Goal: Share content: Share content

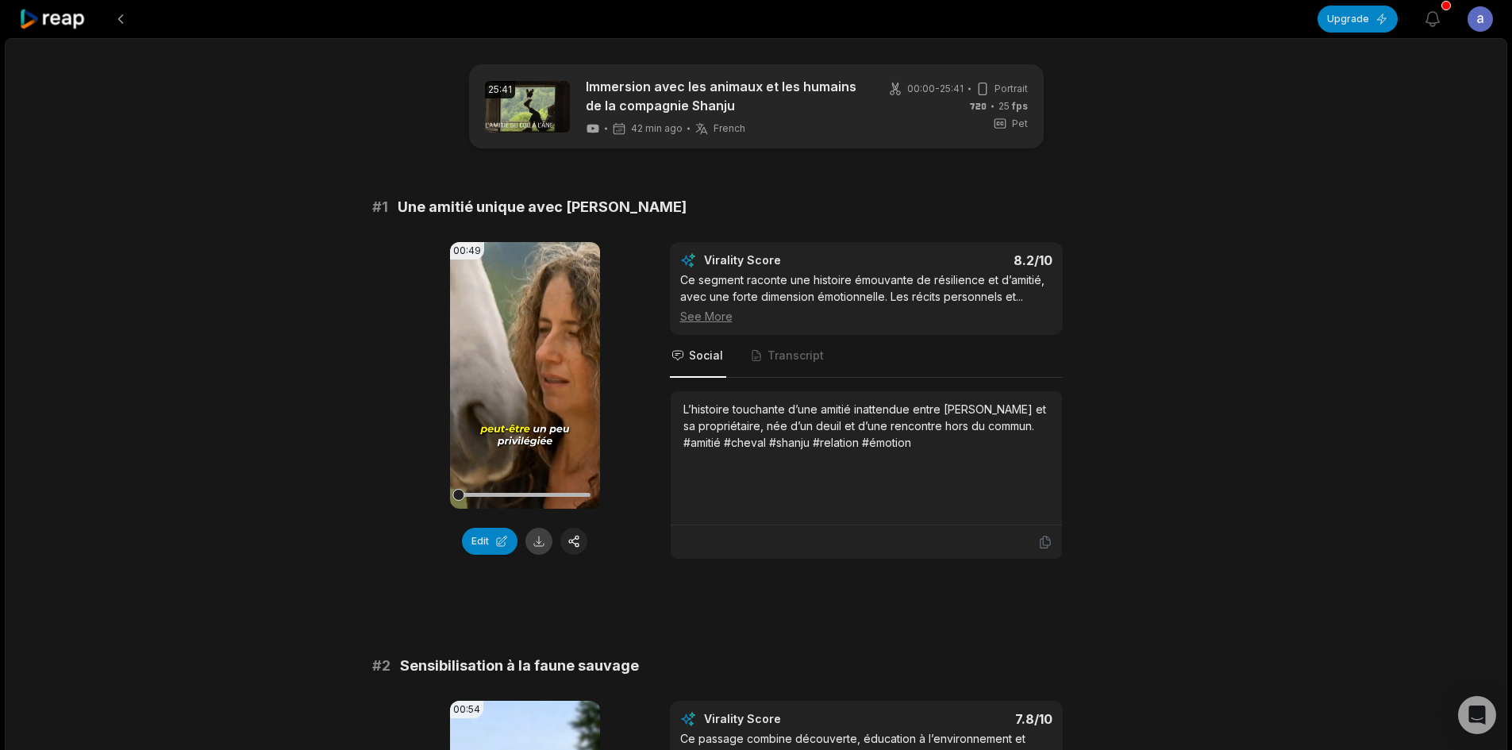
click at [537, 547] on button at bounding box center [539, 541] width 27 height 27
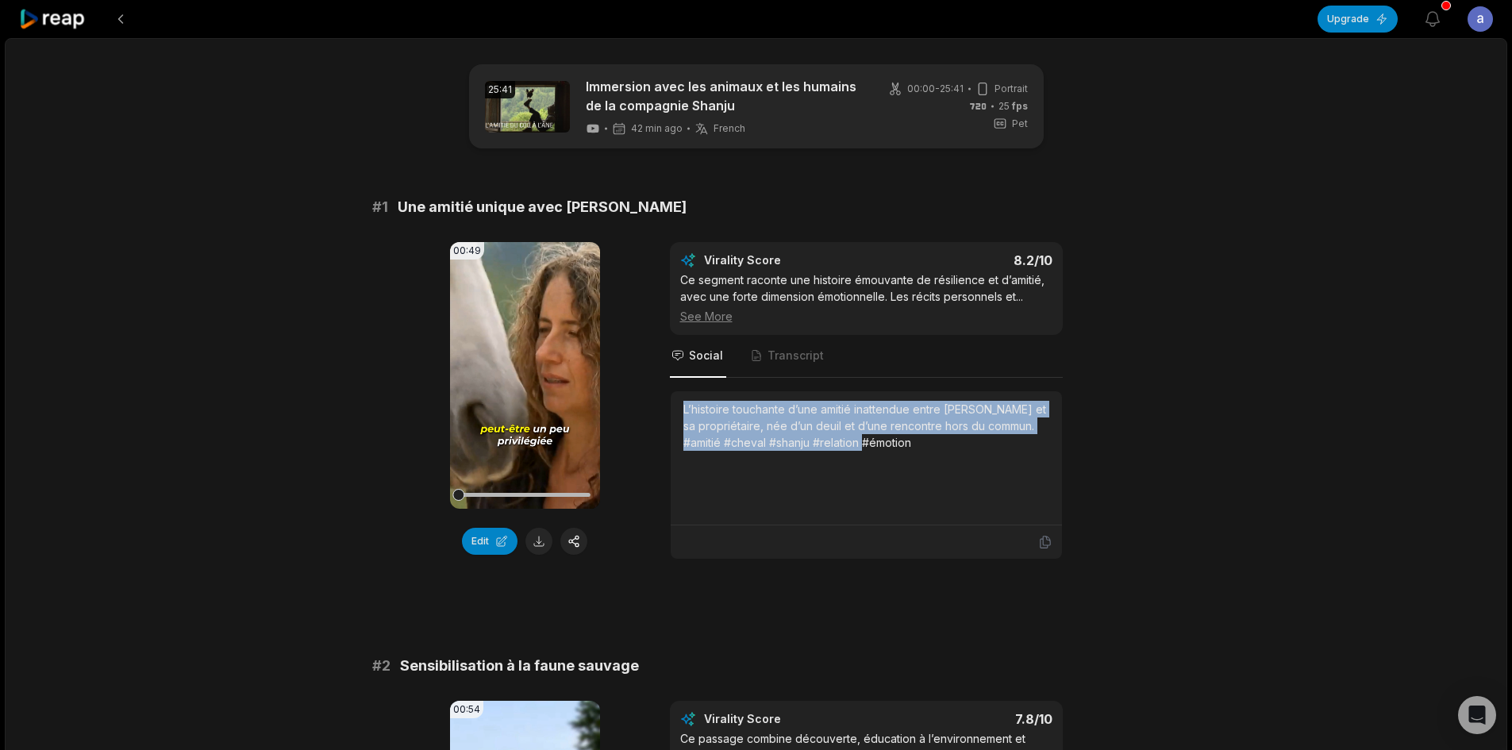
drag, startPoint x: 928, startPoint y: 444, endPoint x: 655, endPoint y: 411, distance: 275.0
click at [655, 411] on div "00:49 Your browser does not support mp4 format. Edit Virality Score 8.2 /10 Ce …" at bounding box center [756, 401] width 768 height 318
copy div "L’histoire touchante d’une amitié inattendue entre [PERSON_NAME] et sa propriét…"
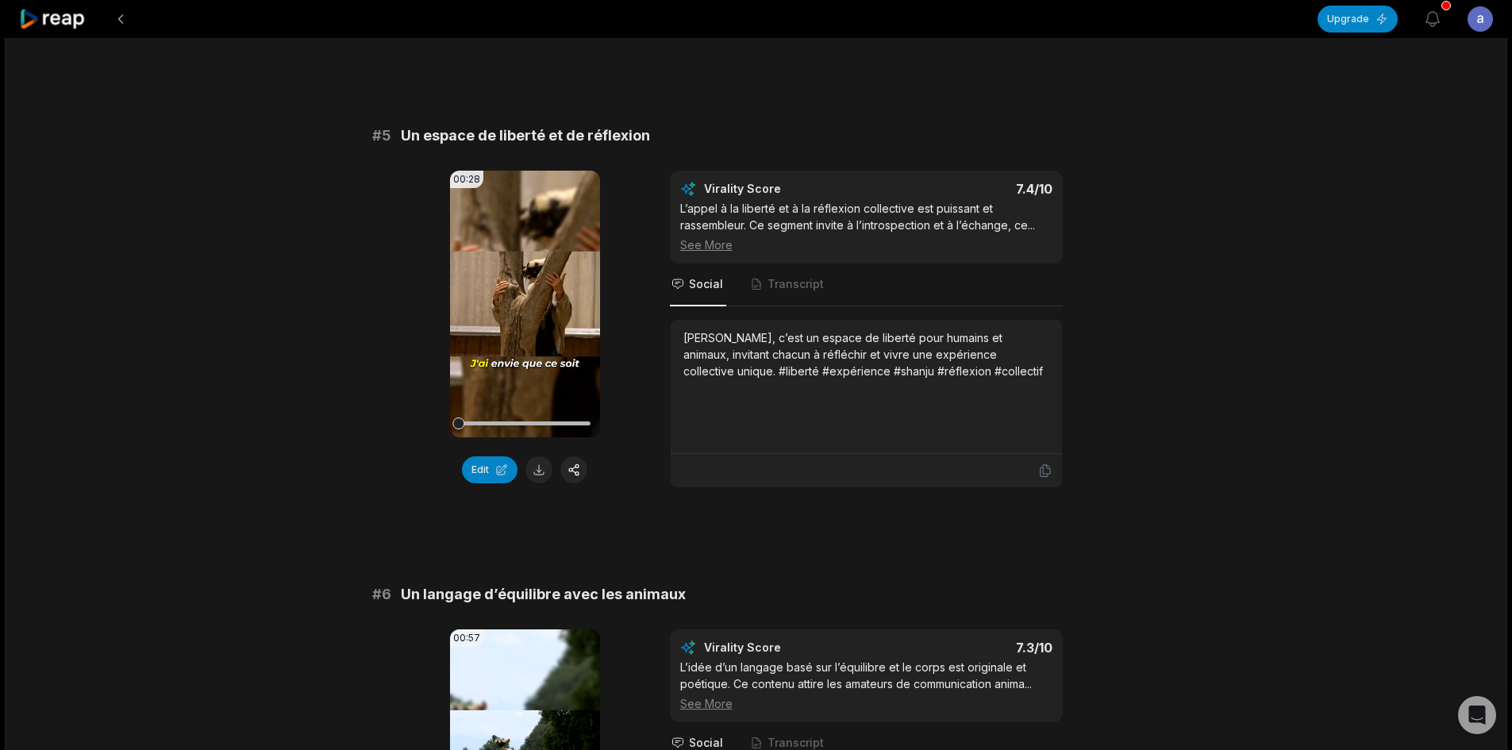
scroll to position [1905, 0]
click at [542, 468] on button at bounding box center [539, 471] width 27 height 27
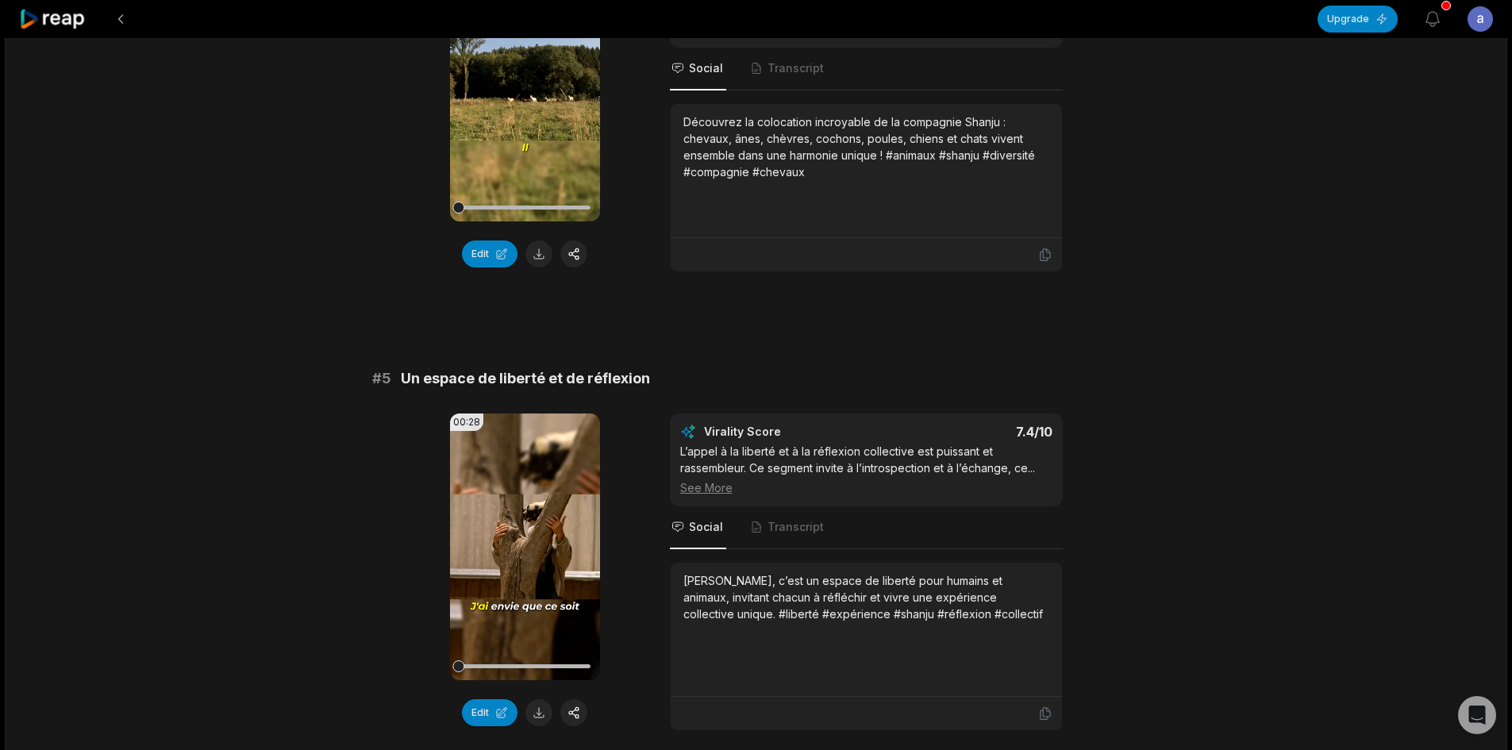
scroll to position [1747, 0]
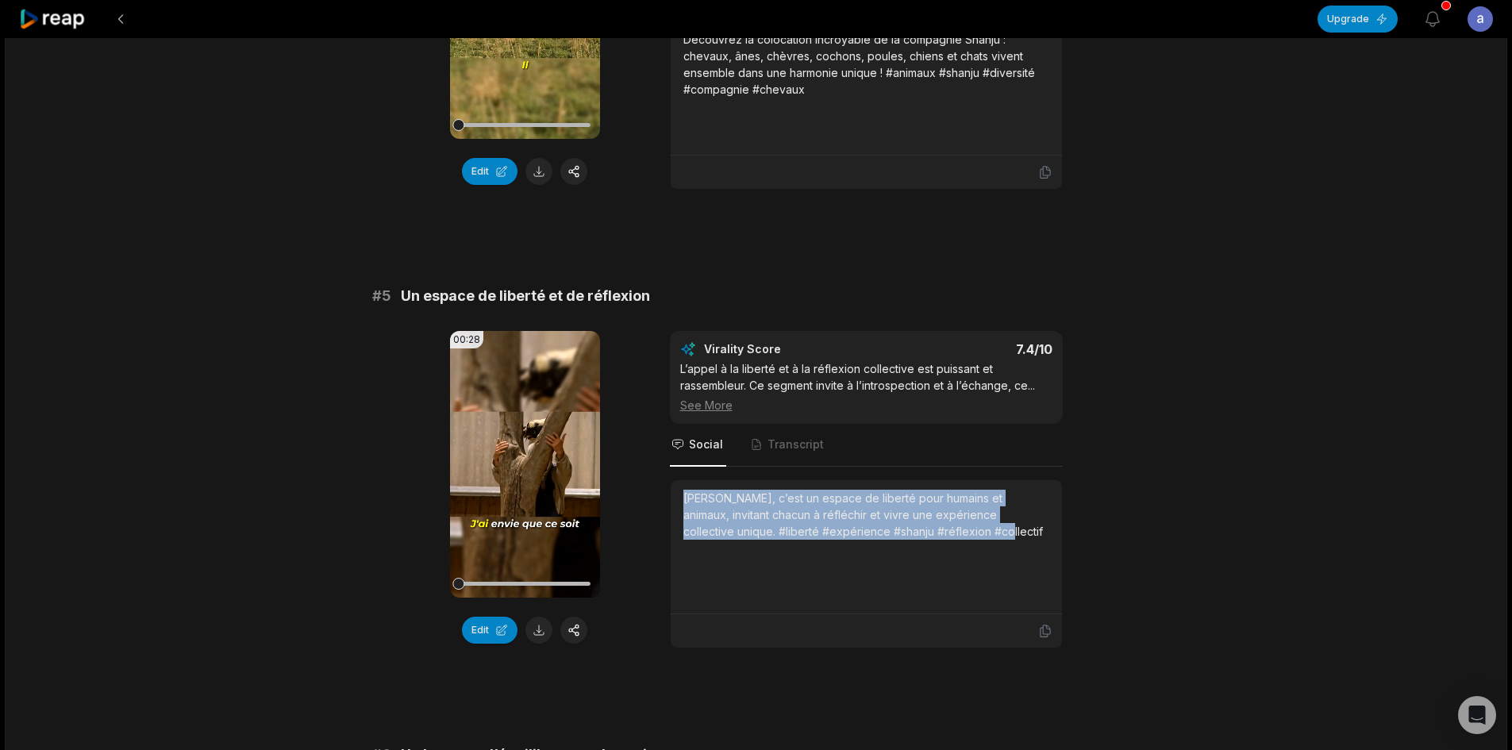
drag, startPoint x: 908, startPoint y: 531, endPoint x: 665, endPoint y: 495, distance: 245.5
click at [665, 495] on div "00:28 Your browser does not support mp4 format. Edit Virality Score 7.4 /10 L’a…" at bounding box center [756, 490] width 768 height 318
copy div "[PERSON_NAME], c’est un espace de liberté pour humains et animaux, invitant cha…"
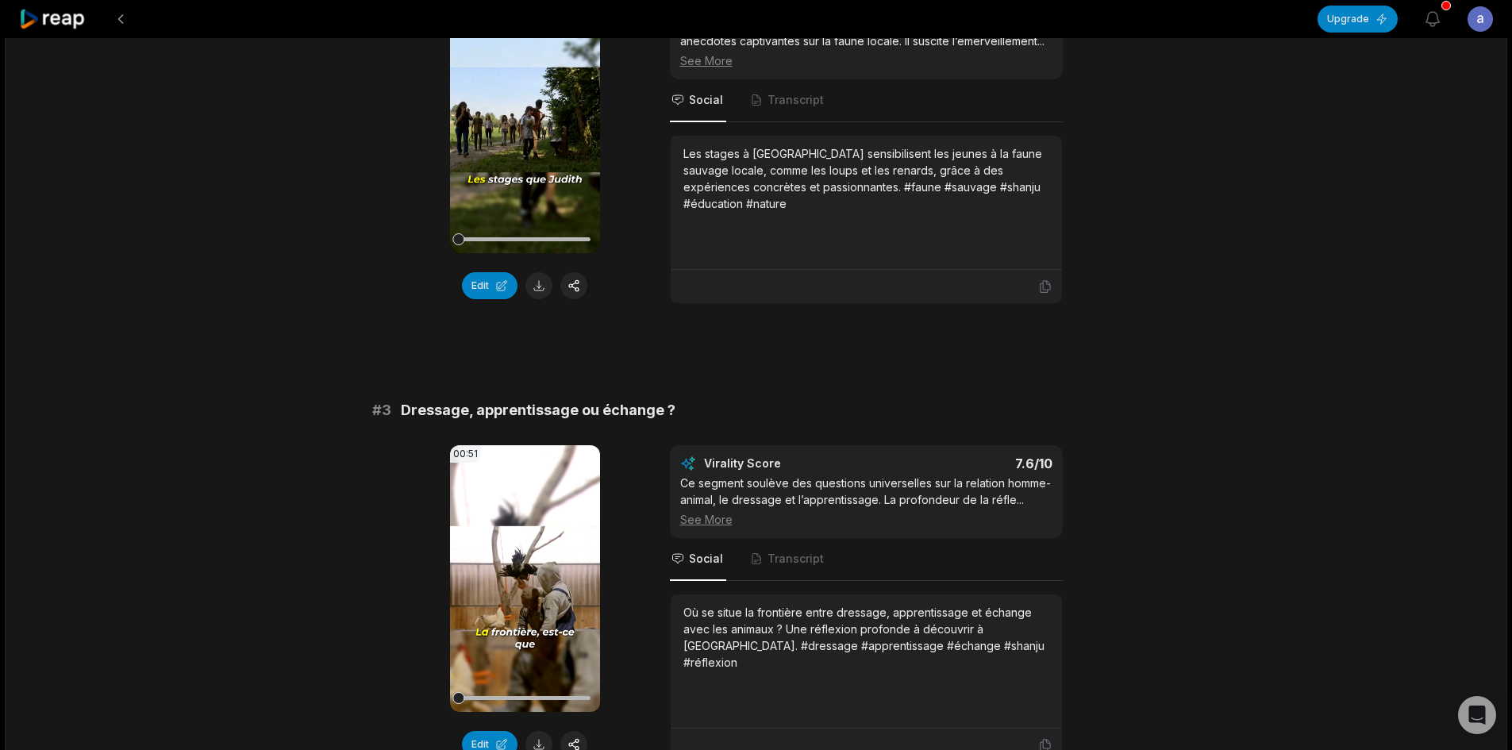
scroll to position [794, 0]
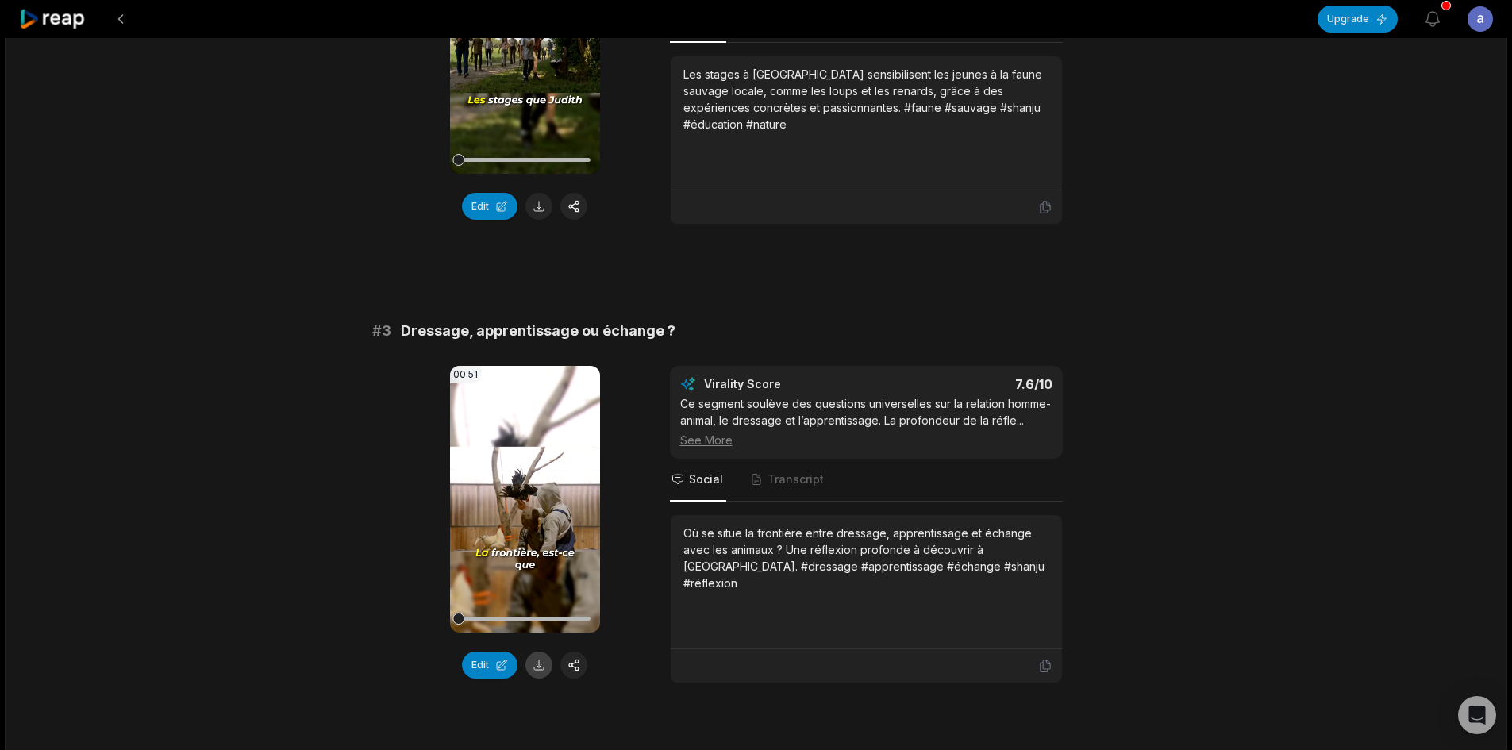
click at [542, 658] on button at bounding box center [539, 665] width 27 height 27
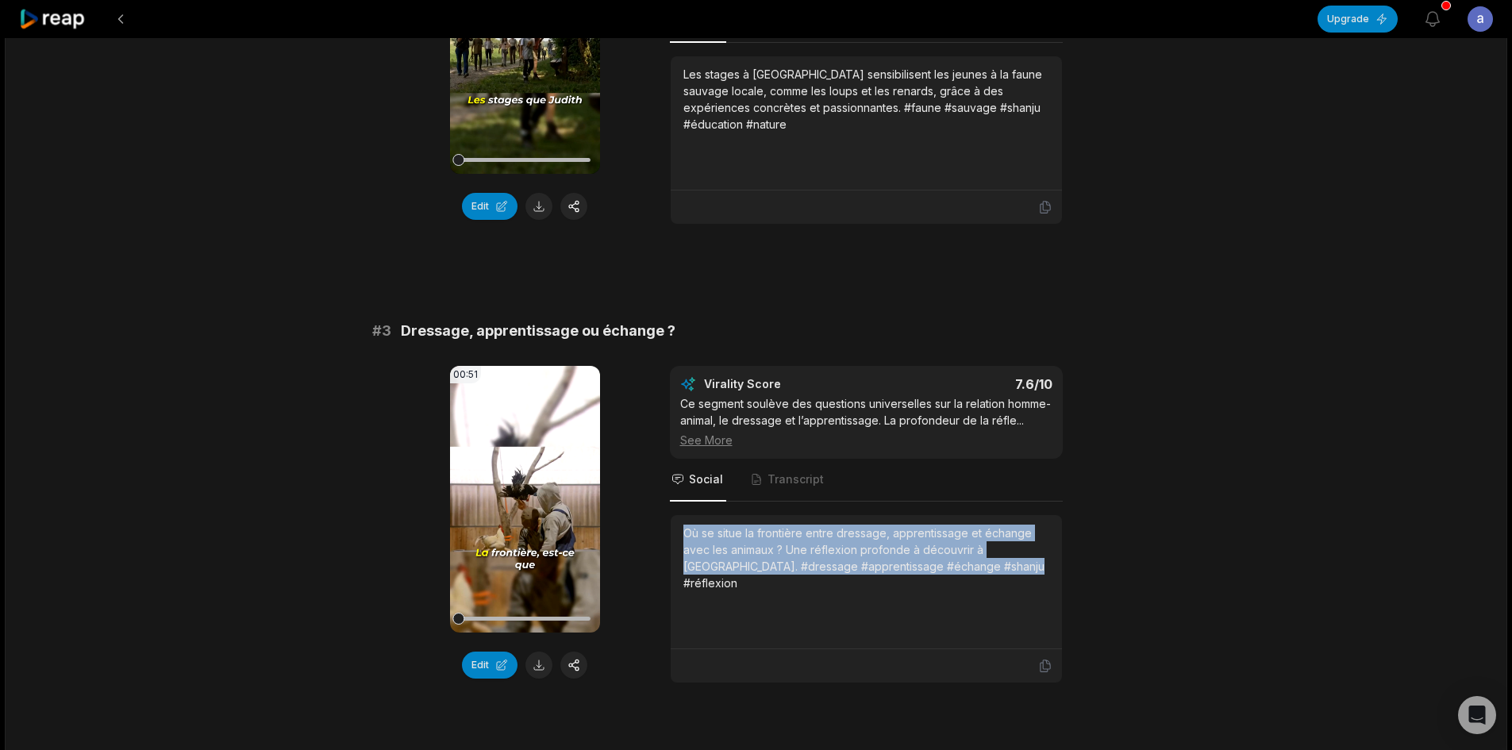
drag, startPoint x: 995, startPoint y: 565, endPoint x: 673, endPoint y: 541, distance: 322.5
click at [673, 541] on div "Où se situe la frontière entre dressage, apprentissage et échange avec les anim…" at bounding box center [866, 582] width 391 height 134
copy div "Où se situe la frontière entre dressage, apprentissage et échange avec les anim…"
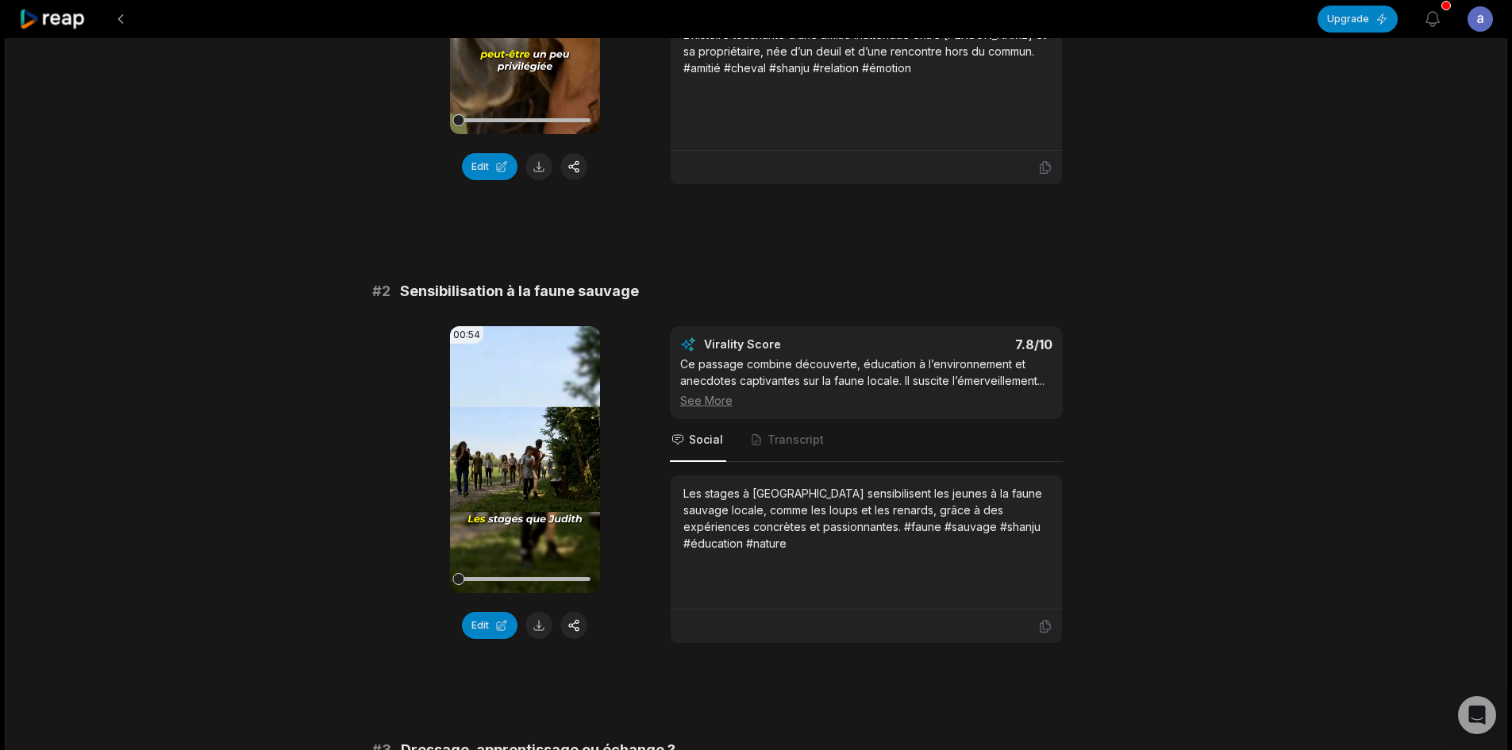
scroll to position [476, 0]
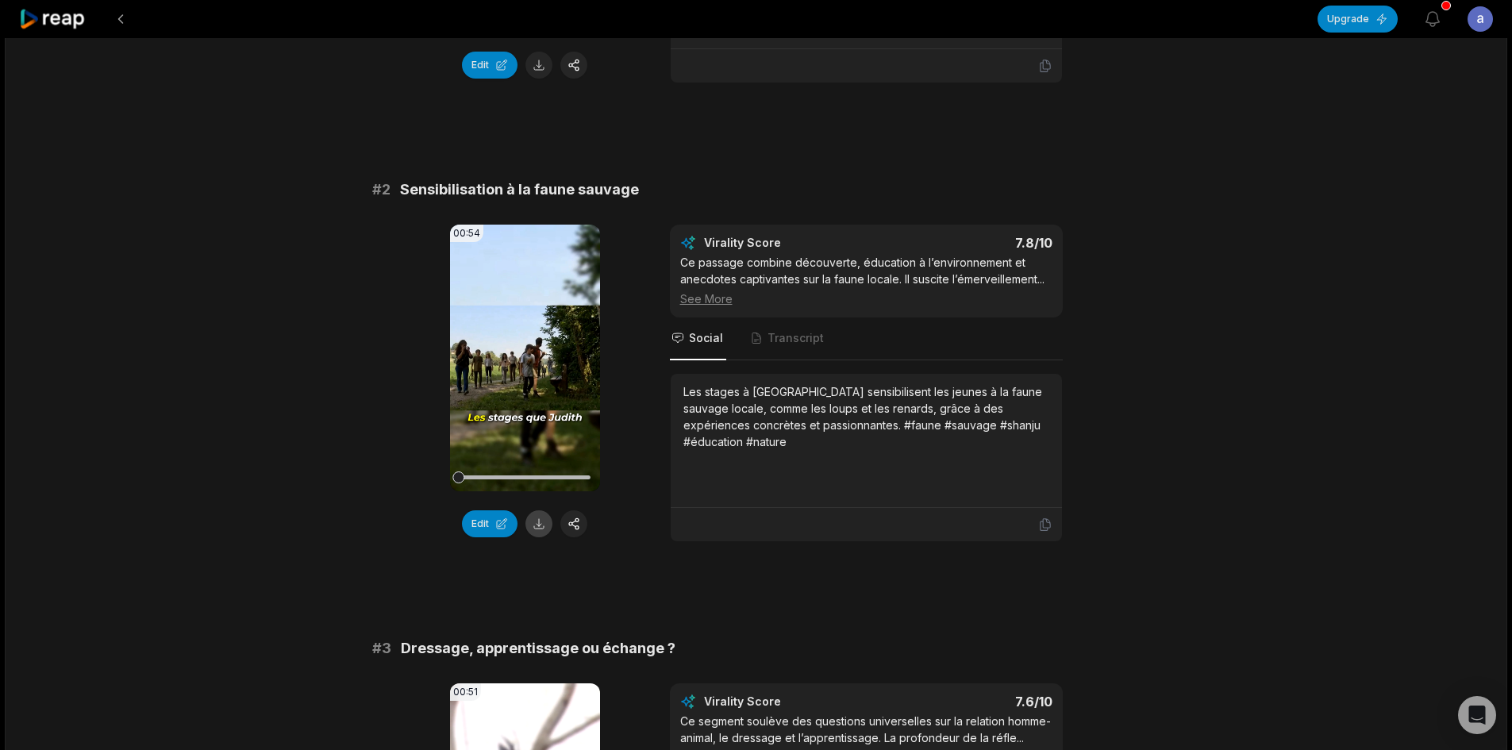
click at [539, 527] on button at bounding box center [539, 523] width 27 height 27
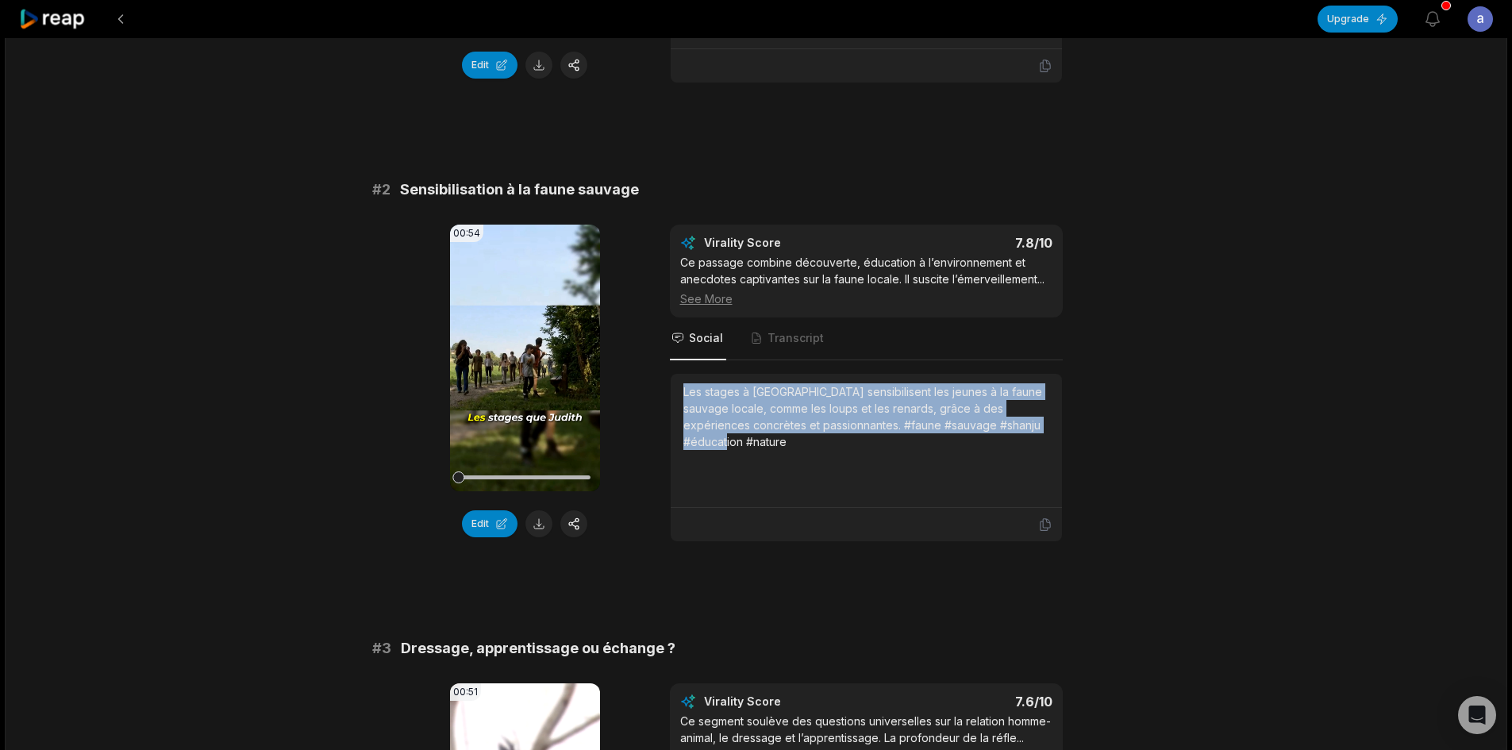
drag, startPoint x: 733, startPoint y: 441, endPoint x: 680, endPoint y: 384, distance: 78.1
click at [680, 384] on div "Les stages à [GEOGRAPHIC_DATA] sensibilisent les jeunes à la faune sauvage loca…" at bounding box center [866, 441] width 391 height 134
copy div "Les stages à [GEOGRAPHIC_DATA] sensibilisent les jeunes à la faune sauvage loca…"
click at [738, 415] on div "Les stages à [GEOGRAPHIC_DATA] sensibilisent les jeunes à la faune sauvage loca…" at bounding box center [867, 416] width 366 height 67
drag, startPoint x: 747, startPoint y: 443, endPoint x: 637, endPoint y: 385, distance: 123.9
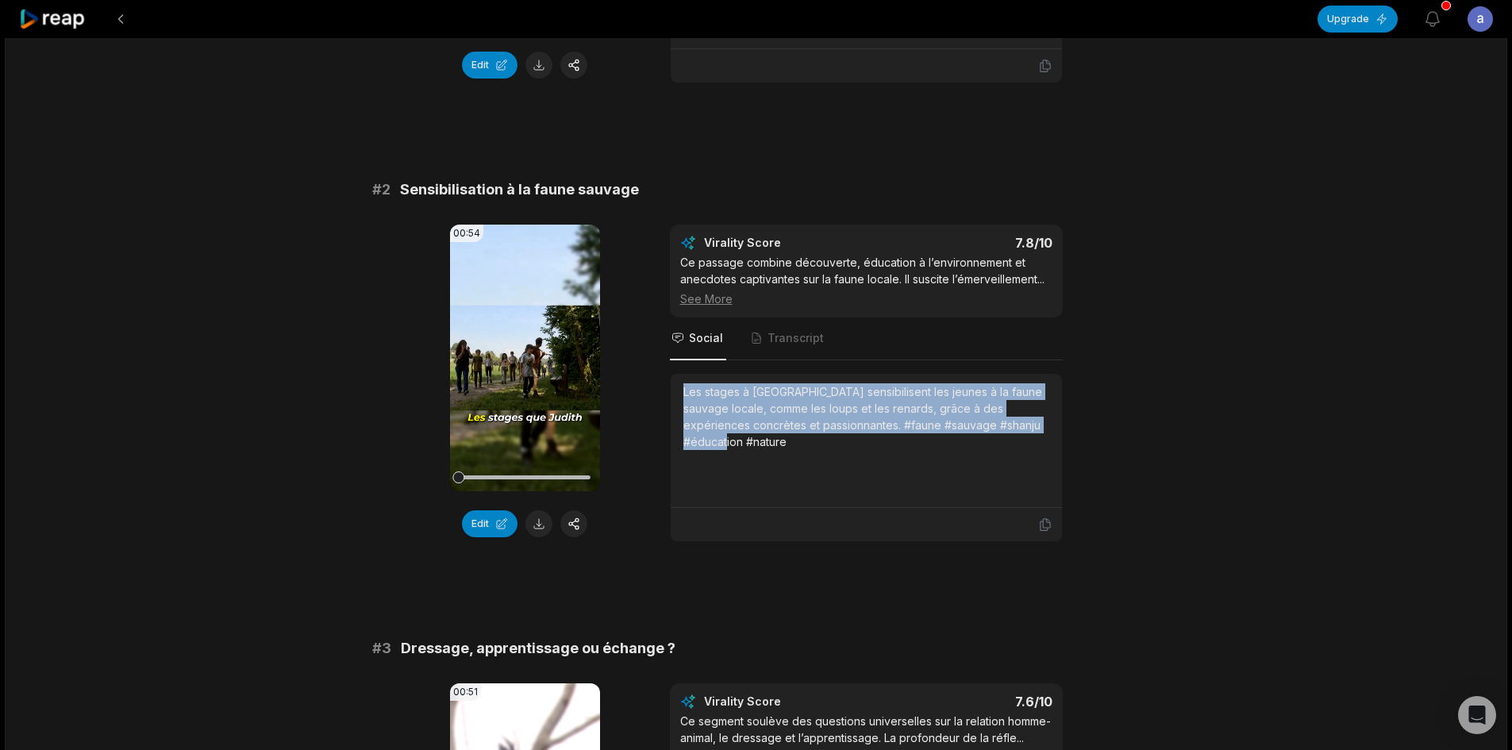
click at [637, 385] on div "00:54 Your browser does not support mp4 format. Edit Virality Score 7.8 /10 Ce …" at bounding box center [756, 384] width 768 height 318
copy div "Les stages à [GEOGRAPHIC_DATA] sensibilisent les jeunes à la faune sauvage loca…"
